Goal: Task Accomplishment & Management: Manage account settings

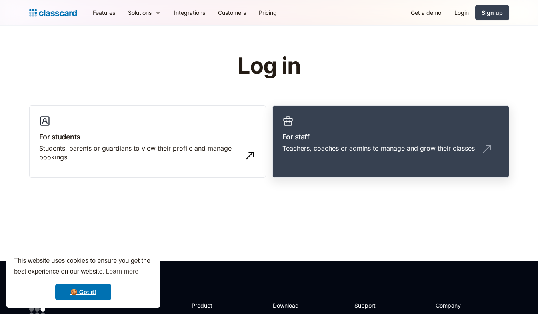
drag, startPoint x: 0, startPoint y: 0, endPoint x: 346, endPoint y: 151, distance: 377.6
click at [346, 151] on div "Teachers, coaches or admins to manage and grow their classes" at bounding box center [378, 148] width 192 height 9
click at [340, 126] on link "For staff Teachers, coaches or admins to manage and grow their classes" at bounding box center [390, 142] width 237 height 73
